Goal: Information Seeking & Learning: Learn about a topic

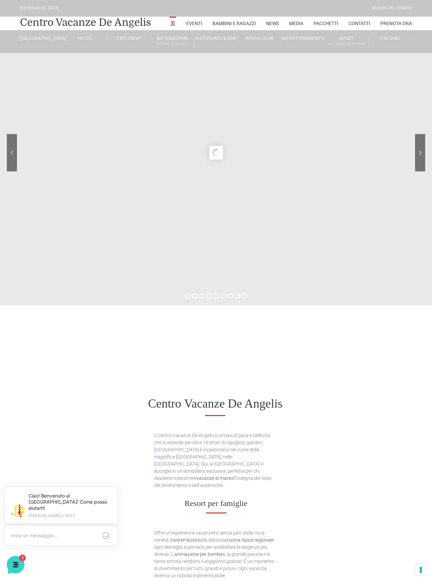
click at [190, 106] on link "Appartamento Trilocale Garden" at bounding box center [197, 100] width 68 height 12
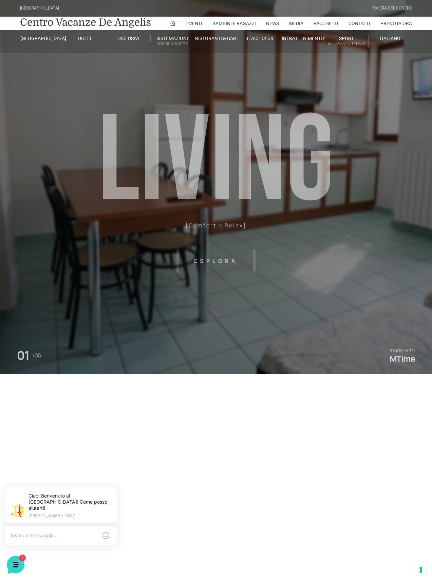
click at [227, 253] on header "[GEOGRAPHIC_DATA] [GEOGRAPHIC_DATA] Centro Vacanze [GEOGRAPHIC_DATA] Eventi Mis…" at bounding box center [216, 152] width 432 height 305
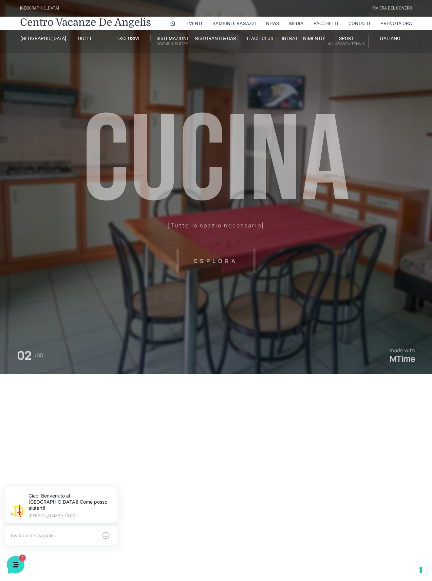
click at [211, 267] on header "Villaggio Hotel Resort Riviera Del Conero Centro Vacanze De Angelis Eventi Miss…" at bounding box center [216, 152] width 432 height 305
click at [225, 253] on header "Villaggio Hotel Resort Riviera Del Conero Centro Vacanze De Angelis Eventi Miss…" at bounding box center [216, 152] width 432 height 305
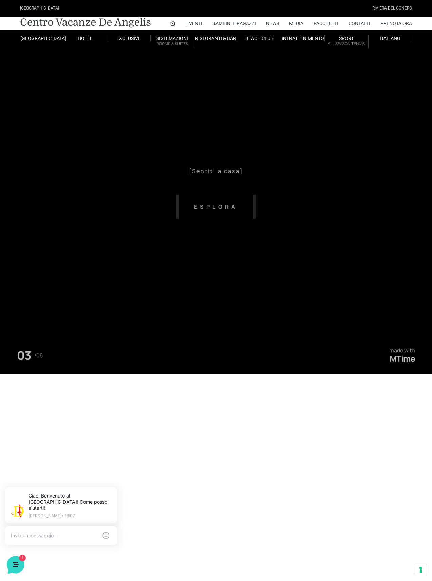
click at [233, 194] on header "Villaggio Hotel Resort Riviera Del Conero Centro Vacanze De Angelis Eventi Miss…" at bounding box center [216, 152] width 432 height 305
click at [194, 195] on header "Villaggio Hotel Resort Riviera Del Conero Centro Vacanze De Angelis Eventi Miss…" at bounding box center [216, 152] width 432 height 305
click at [237, 196] on header "Villaggio Hotel Resort Riviera Del Conero Centro Vacanze De Angelis Eventi Miss…" at bounding box center [216, 152] width 432 height 305
click at [245, 219] on header "Villaggio Hotel Resort Riviera Del Conero Centro Vacanze De Angelis Eventi Miss…" at bounding box center [216, 152] width 432 height 305
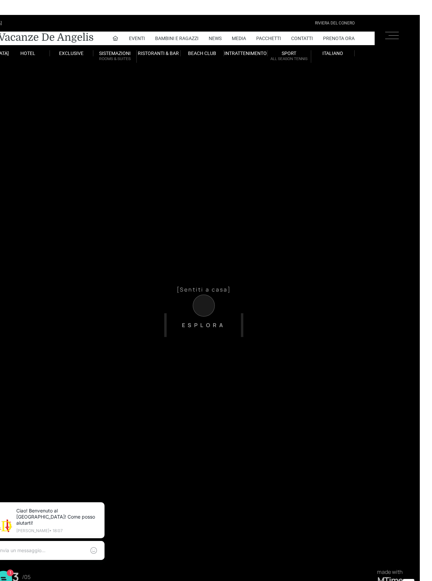
scroll to position [0, 46]
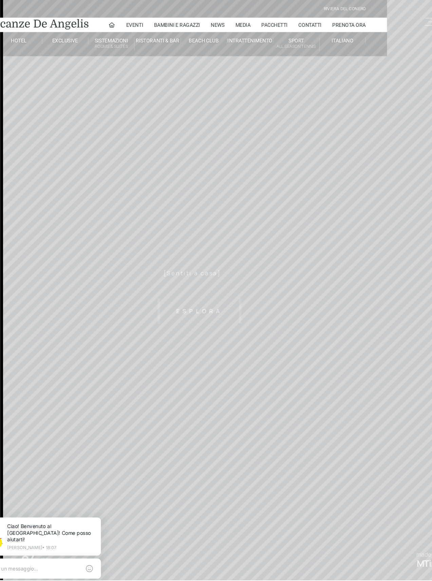
click at [366, 488] on sr7-shp at bounding box center [385, 273] width 144 height 546
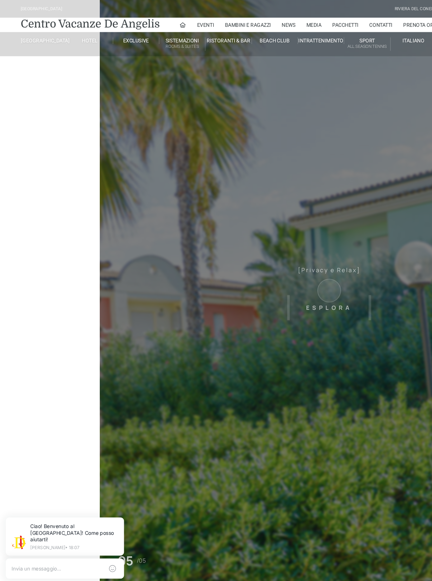
scroll to position [0, 0]
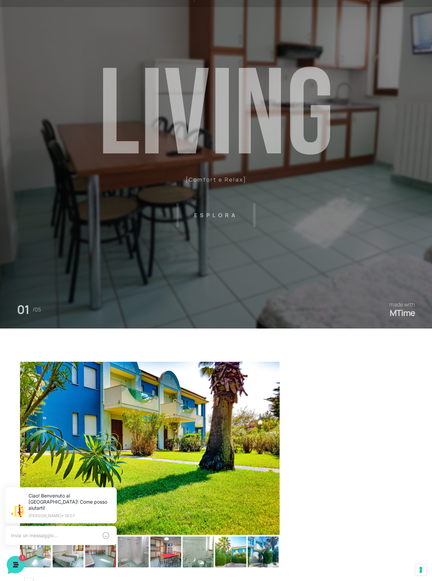
click at [44, 426] on img at bounding box center [150, 448] width 260 height 173
click at [218, 444] on img at bounding box center [150, 448] width 260 height 173
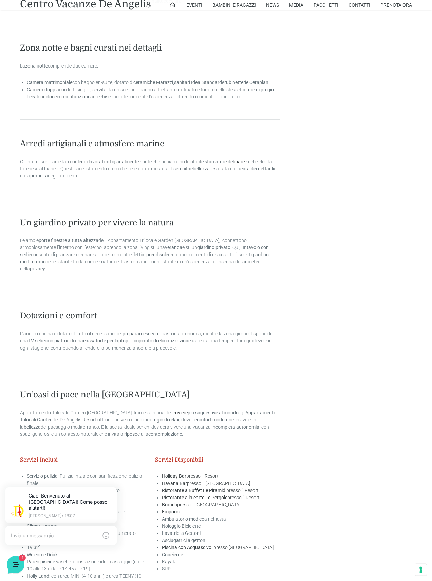
scroll to position [1050, 0]
